Goal: Information Seeking & Learning: Learn about a topic

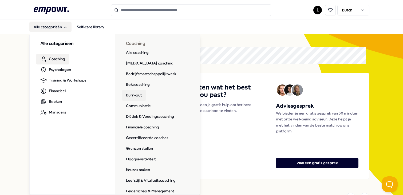
click at [132, 95] on link "Burn-out" at bounding box center [134, 95] width 25 height 11
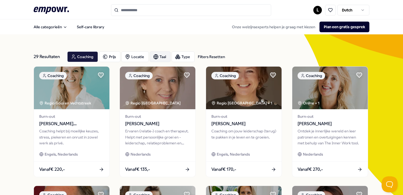
click at [165, 57] on div "Taal" at bounding box center [160, 57] width 21 height 11
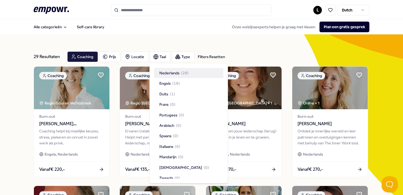
click at [163, 73] on span "Nederlands" at bounding box center [169, 73] width 20 height 6
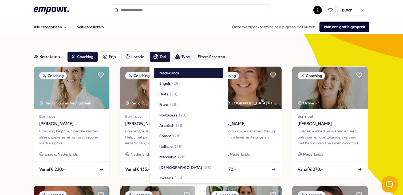
click at [188, 58] on div "Type" at bounding box center [183, 57] width 23 height 11
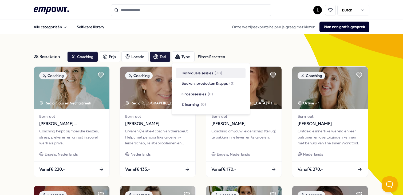
click at [190, 72] on span "Individuele sessies" at bounding box center [198, 73] width 32 height 6
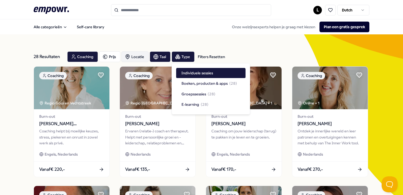
click at [138, 56] on div "Locatie" at bounding box center [135, 57] width 27 height 11
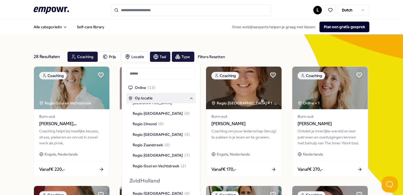
scroll to position [363, 0]
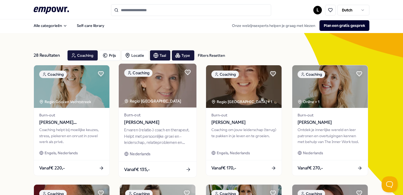
scroll to position [0, 0]
